Goal: Task Accomplishment & Management: Use online tool/utility

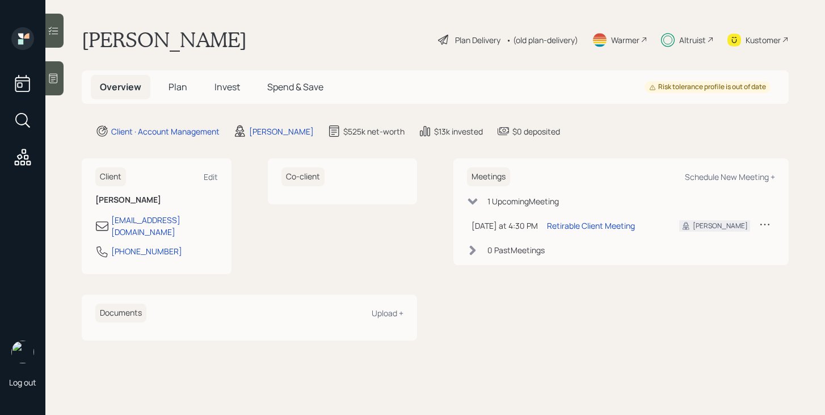
click at [186, 88] on h5 "Plan" at bounding box center [177, 87] width 37 height 24
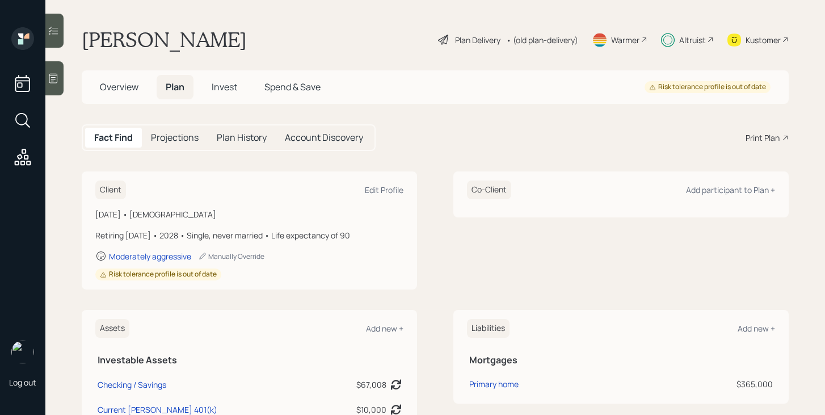
click at [124, 90] on span "Overview" at bounding box center [119, 87] width 39 height 12
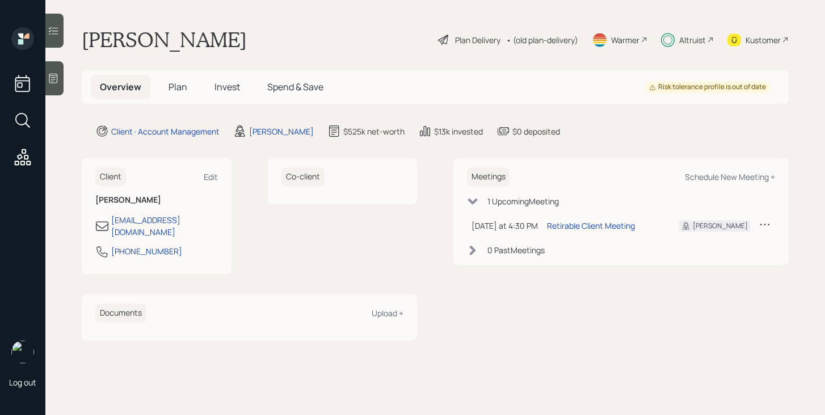
click at [184, 86] on span "Plan" at bounding box center [177, 87] width 19 height 12
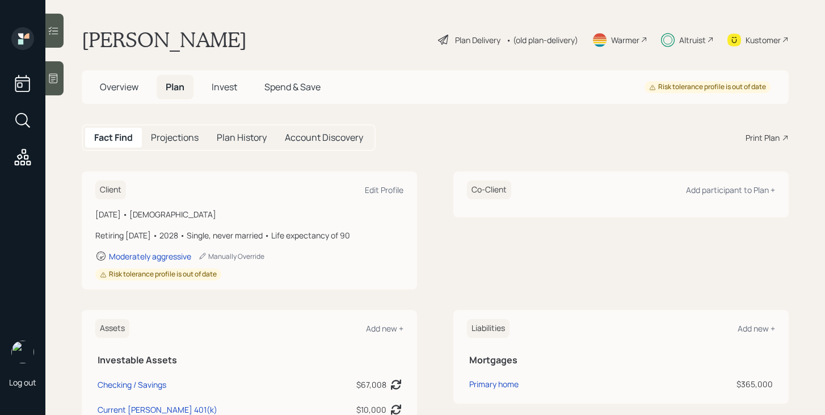
click at [702, 37] on div "Altruist" at bounding box center [692, 40] width 27 height 12
click at [709, 39] on icon at bounding box center [710, 39] width 7 height 7
click at [698, 43] on div "Altruist" at bounding box center [692, 40] width 27 height 12
click at [481, 37] on div "Plan Delivery" at bounding box center [477, 40] width 45 height 12
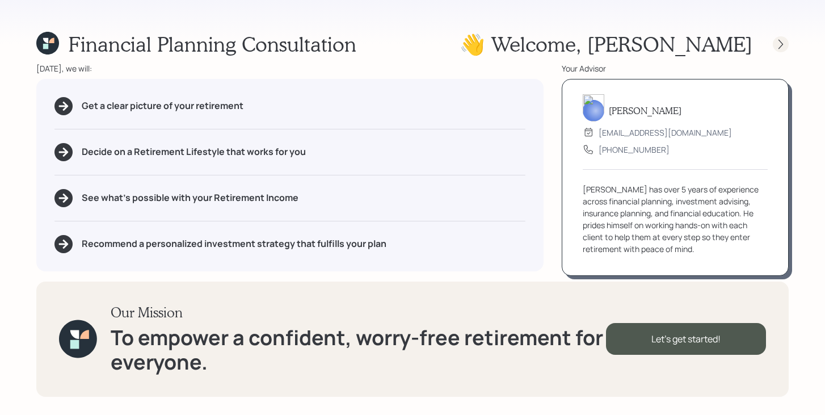
click at [781, 47] on icon at bounding box center [780, 44] width 11 height 11
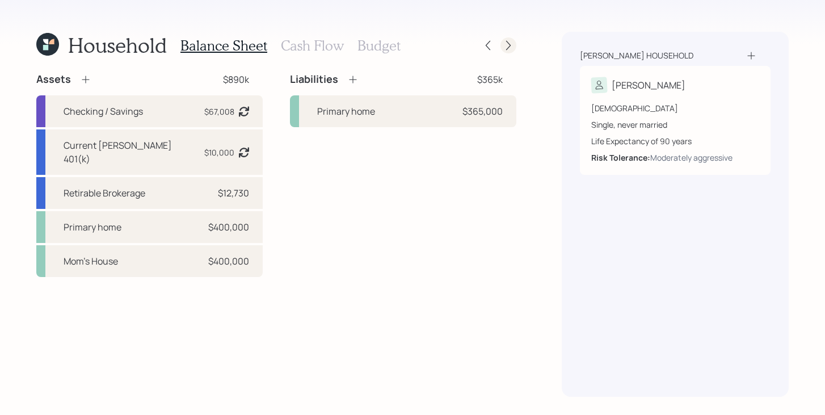
click at [508, 50] on icon at bounding box center [507, 45] width 11 height 11
